Goal: Information Seeking & Learning: Understand process/instructions

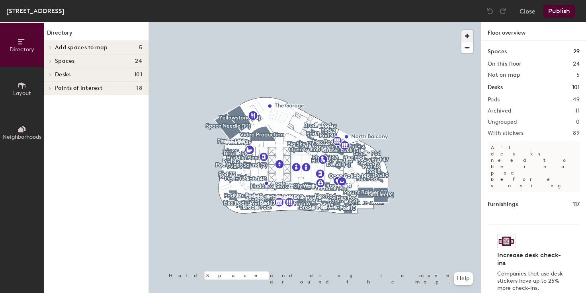
click at [465, 33] on span "button" at bounding box center [467, 36] width 12 height 12
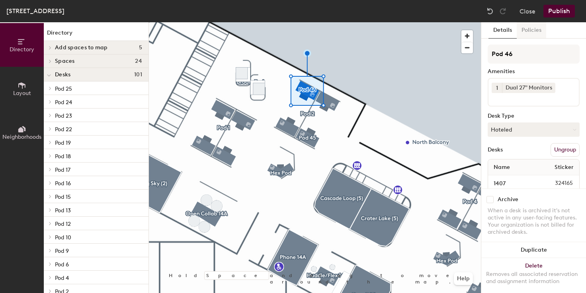
click at [530, 28] on button "Policies" at bounding box center [531, 30] width 29 height 16
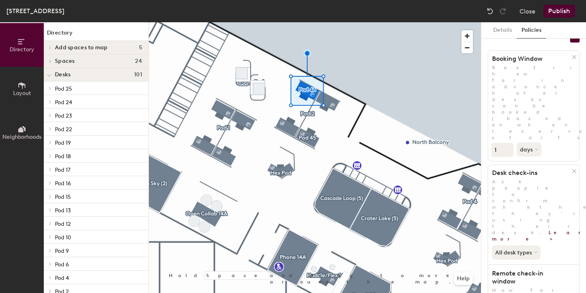
scroll to position [18, 0]
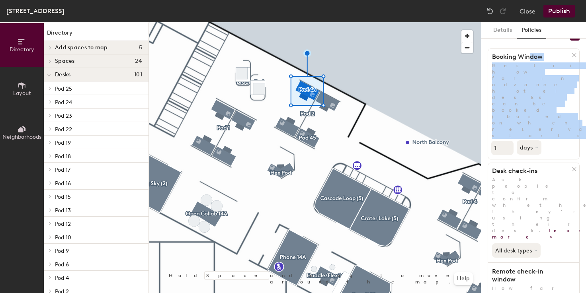
drag, startPoint x: 546, startPoint y: 78, endPoint x: 529, endPoint y: 60, distance: 24.5
click at [529, 60] on div "Booking Window Restrict how far in advance hotel desks can be booked (based on …" at bounding box center [534, 104] width 92 height 111
click at [535, 65] on p "Restrict how far in advance hotel desks can be booked (based on when reservatio…" at bounding box center [533, 101] width 91 height 76
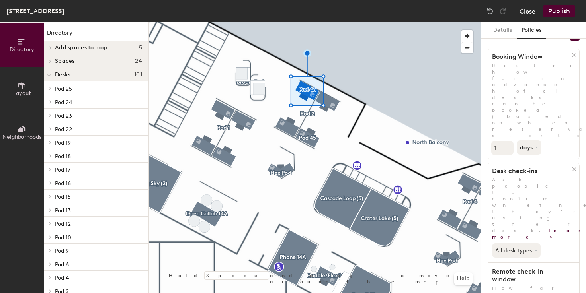
click at [525, 11] on button "Close" at bounding box center [528, 11] width 16 height 13
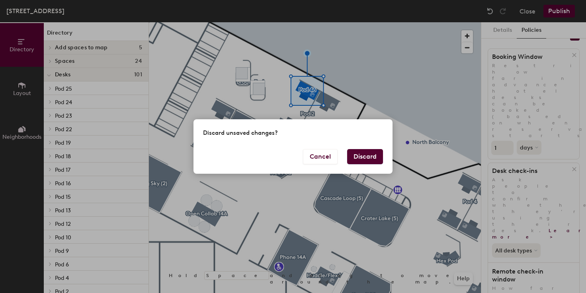
click at [360, 159] on button "Discard" at bounding box center [365, 156] width 36 height 15
